Goal: Task Accomplishment & Management: Manage account settings

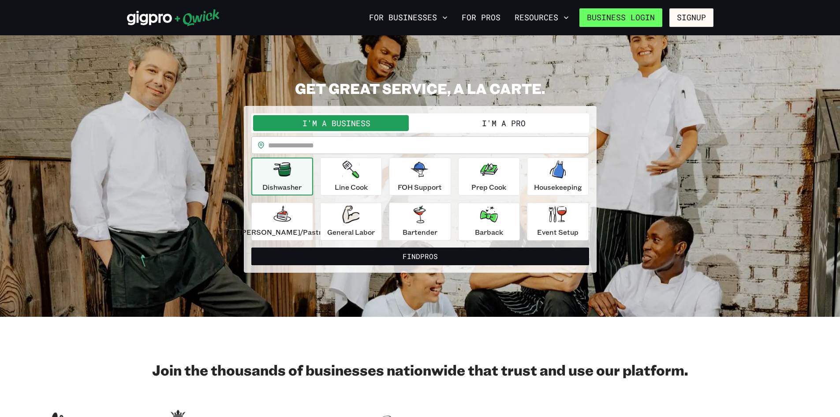
drag, startPoint x: 631, startPoint y: 12, endPoint x: 633, endPoint y: 19, distance: 7.0
click at [631, 12] on link "Business Login" at bounding box center [620, 17] width 83 height 19
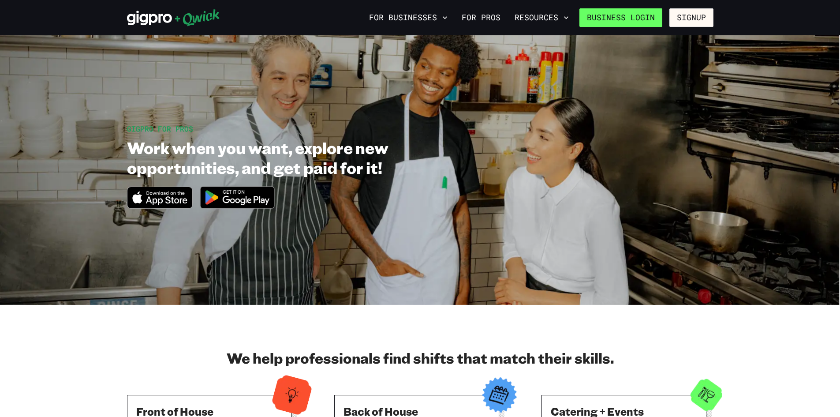
drag, startPoint x: 629, startPoint y: 17, endPoint x: 630, endPoint y: 23, distance: 6.7
click at [629, 17] on link "Business Login" at bounding box center [620, 17] width 83 height 19
